Goal: Task Accomplishment & Management: Use online tool/utility

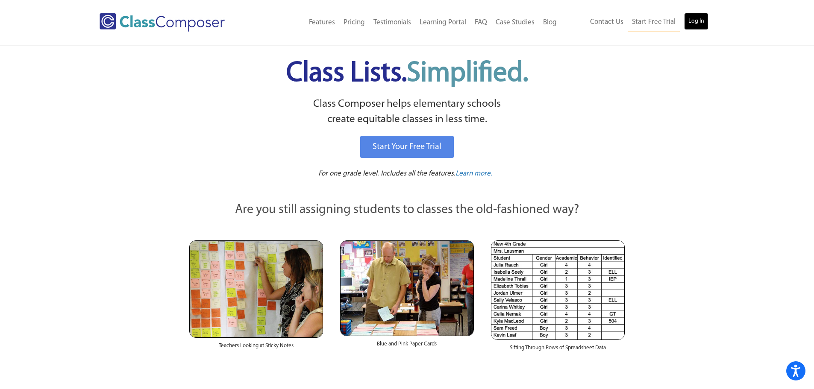
click at [696, 22] on link "Log In" at bounding box center [696, 21] width 24 height 17
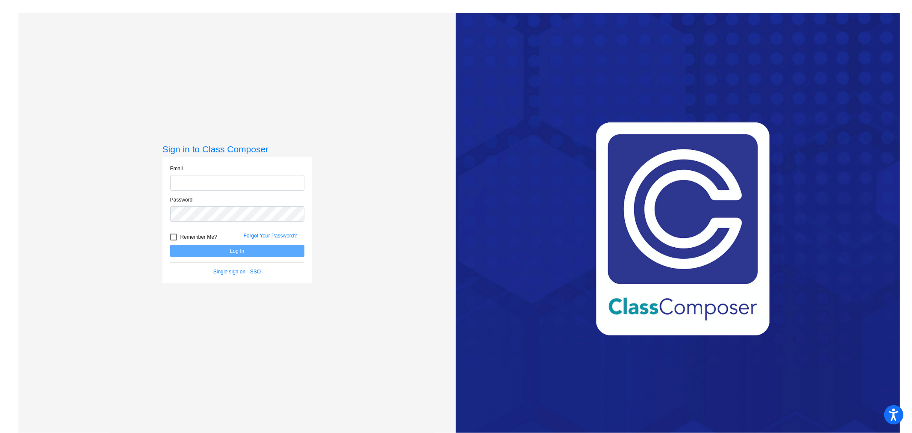
type input "meghan.fulmer@irsd.k12.de.us"
click at [288, 251] on button "Log In" at bounding box center [237, 251] width 134 height 12
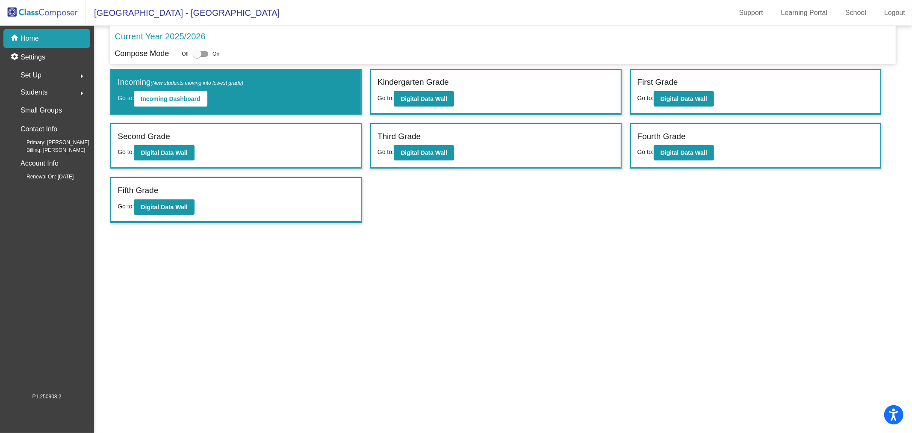
drag, startPoint x: 401, startPoint y: 112, endPoint x: 404, endPoint y: 109, distance: 4.9
click at [401, 112] on div "Kindergarten Grade Go to: Digital Data Wall" at bounding box center [496, 92] width 250 height 44
click at [415, 99] on b "Digital Data Wall" at bounding box center [424, 98] width 47 height 7
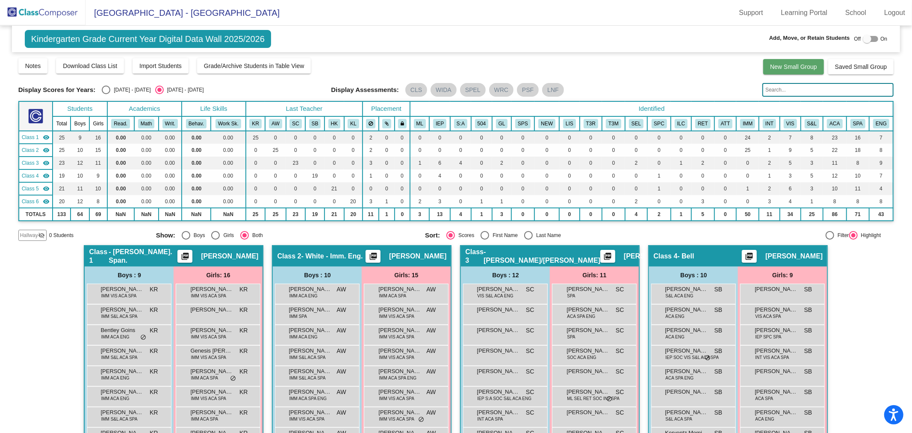
click at [796, 67] on span "New Small Group" at bounding box center [793, 66] width 47 height 7
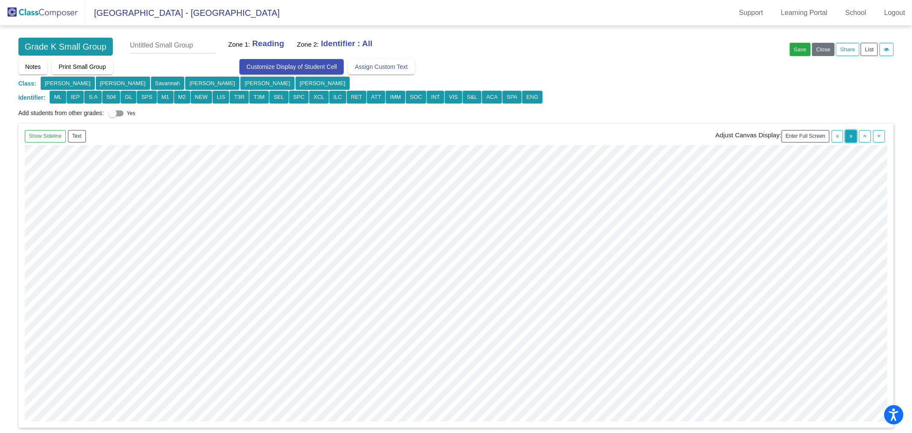
click at [849, 137] on icon "button" at bounding box center [850, 135] width 3 height 5
click at [849, 138] on icon "button" at bounding box center [850, 135] width 3 height 5
click at [878, 135] on button "button" at bounding box center [879, 136] width 12 height 12
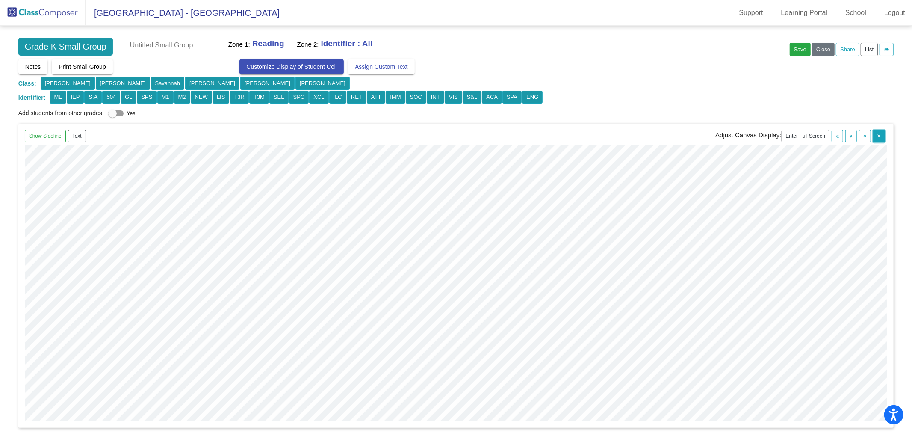
click at [878, 135] on button "button" at bounding box center [879, 136] width 12 height 12
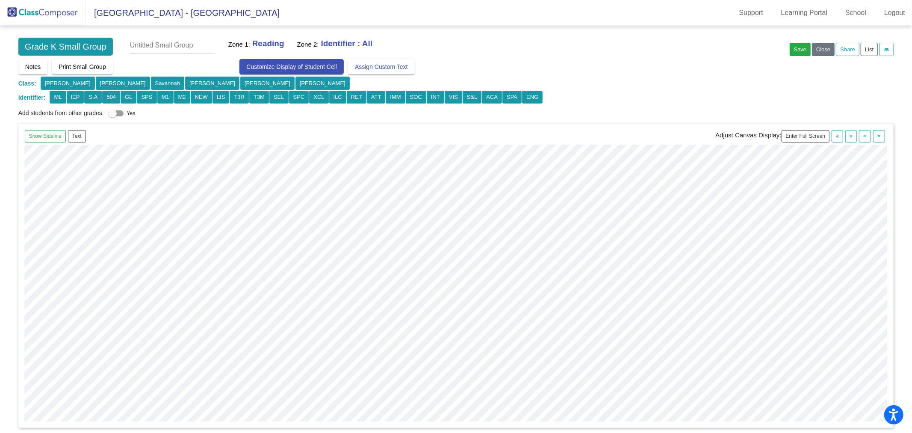
scroll to position [0, 488]
click at [814, 50] on button "Close" at bounding box center [823, 49] width 23 height 13
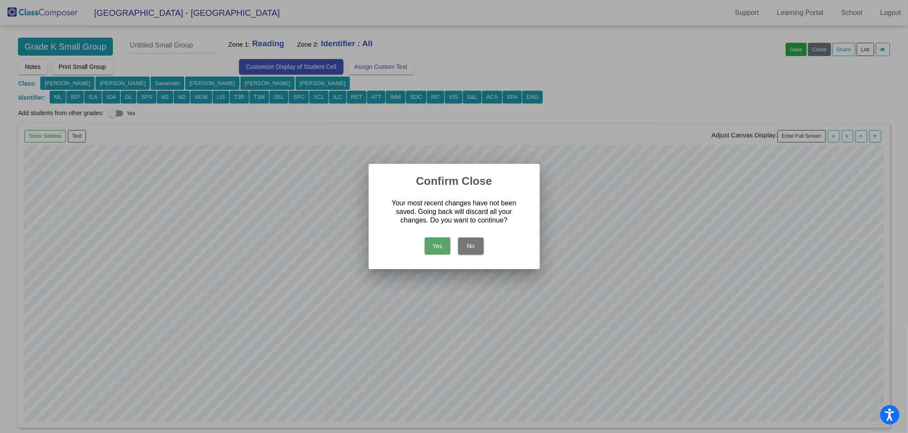
click at [441, 248] on button "Yes" at bounding box center [437, 245] width 26 height 17
